Goal: Transaction & Acquisition: Download file/media

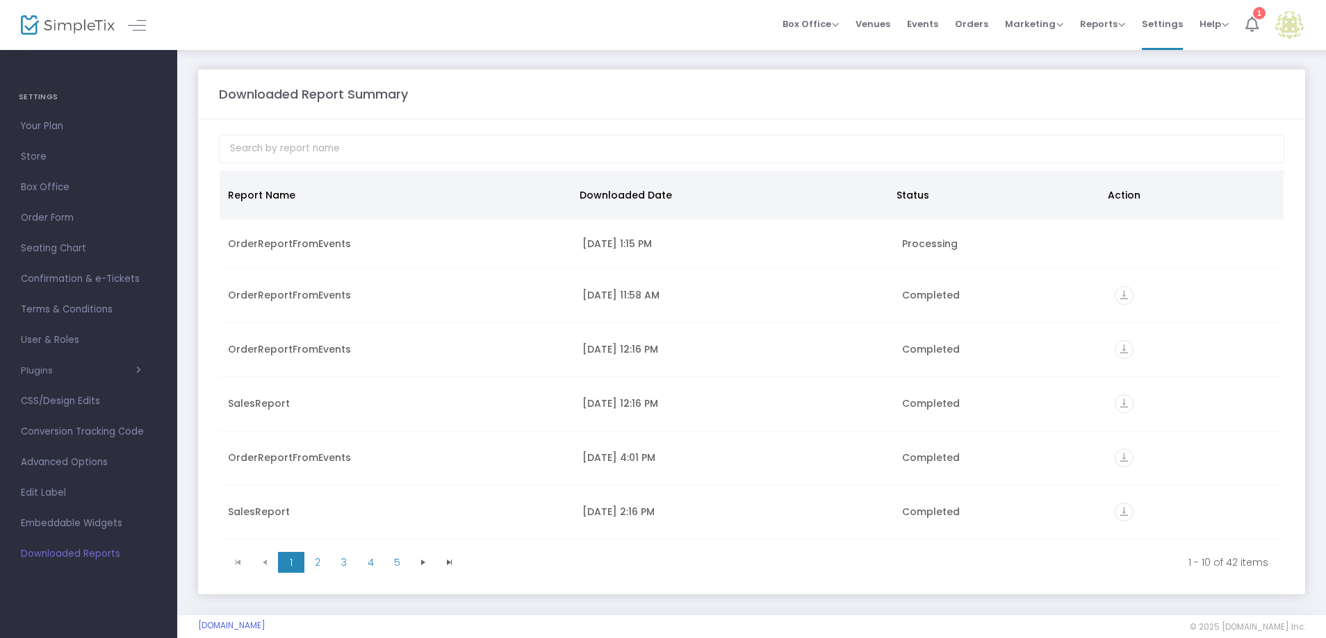
click at [1249, 23] on icon at bounding box center [1251, 24] width 13 height 15
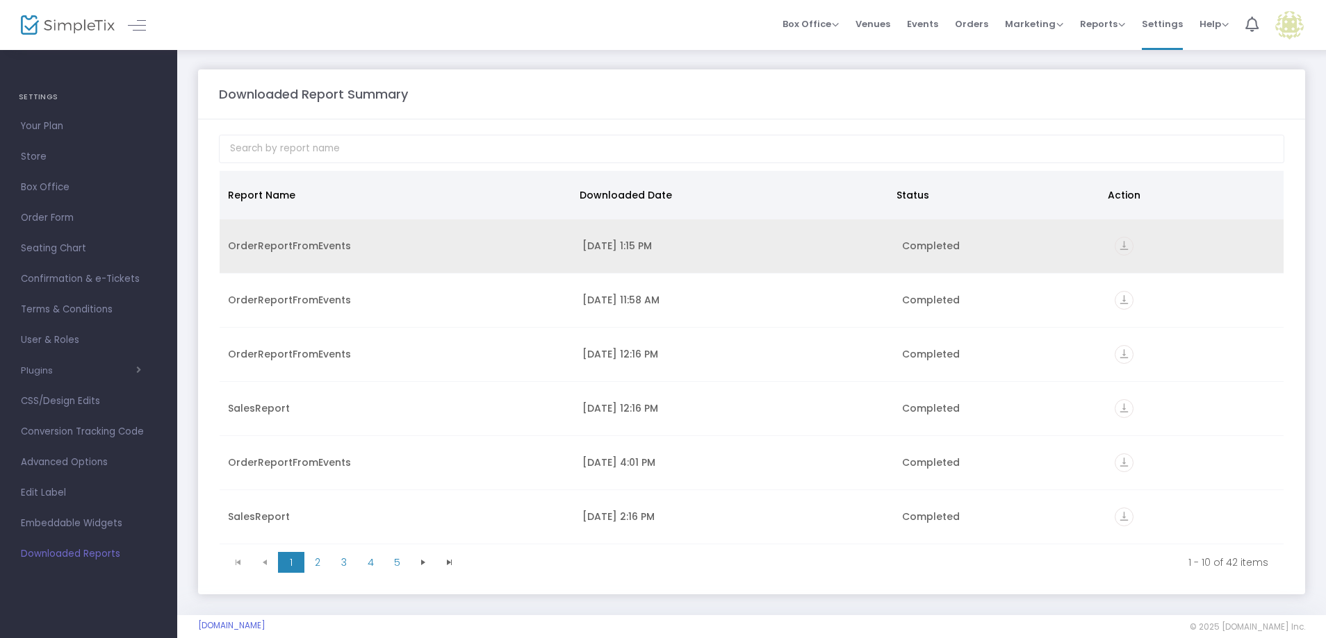
click at [1116, 248] on icon "vertical_align_bottom" at bounding box center [1123, 246] width 19 height 19
